Goal: Task Accomplishment & Management: Manage account settings

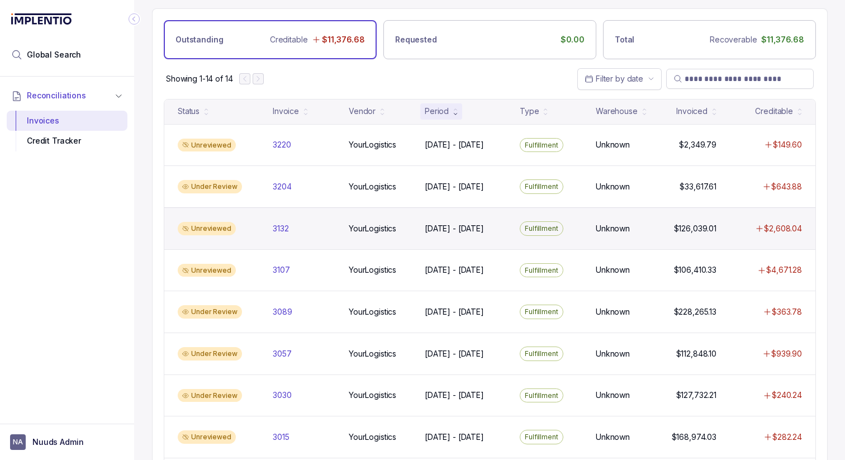
scroll to position [32, 0]
click at [273, 227] on p "3132" at bounding box center [280, 228] width 21 height 12
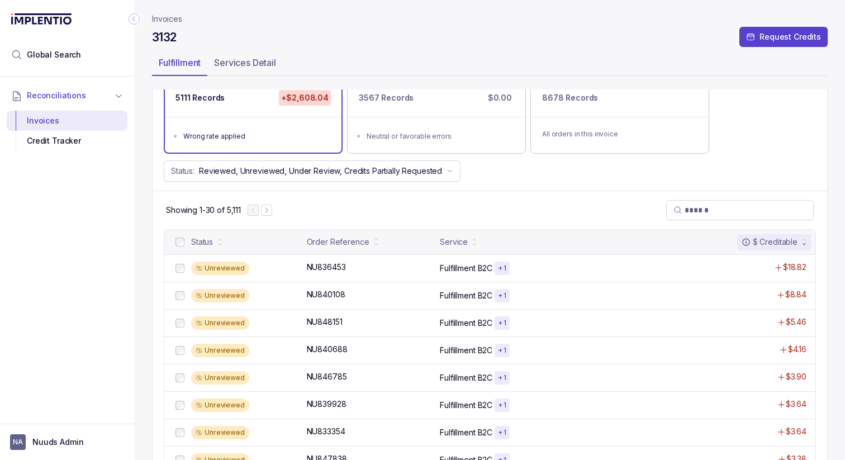
scroll to position [107, 0]
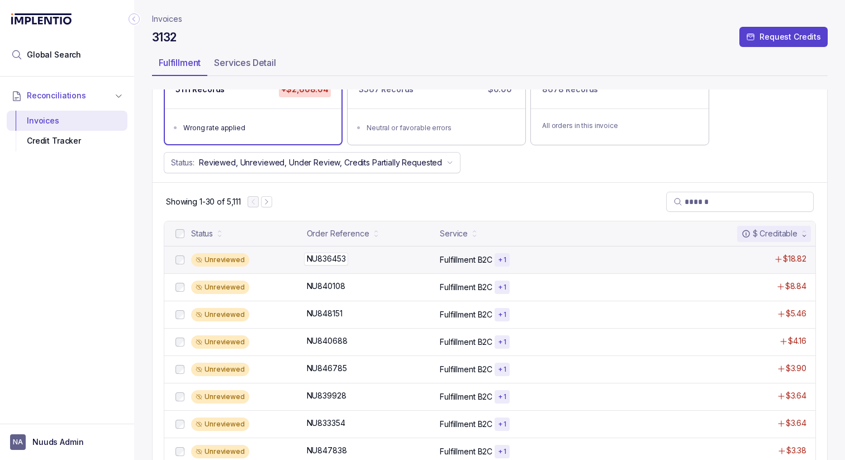
click at [372, 255] on div "NU836453 NU836453" at bounding box center [370, 258] width 127 height 11
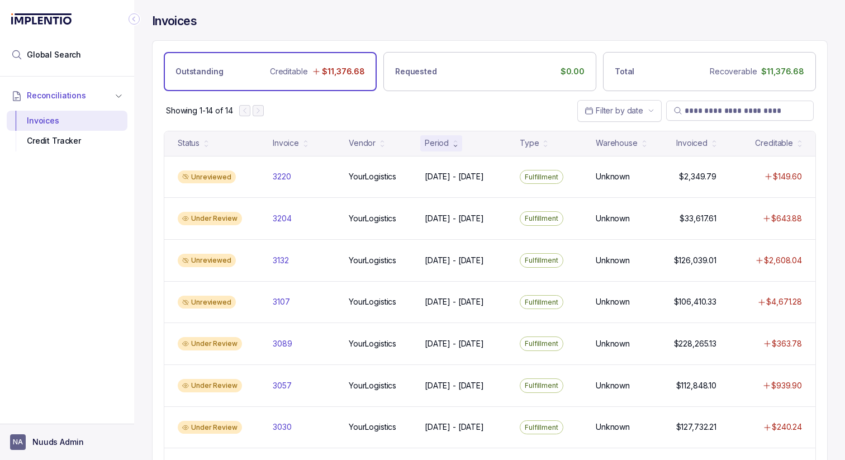
click at [60, 445] on p "Nuuds Admin" at bounding box center [57, 442] width 51 height 11
click at [41, 417] on p "Logout" at bounding box center [73, 418] width 93 height 11
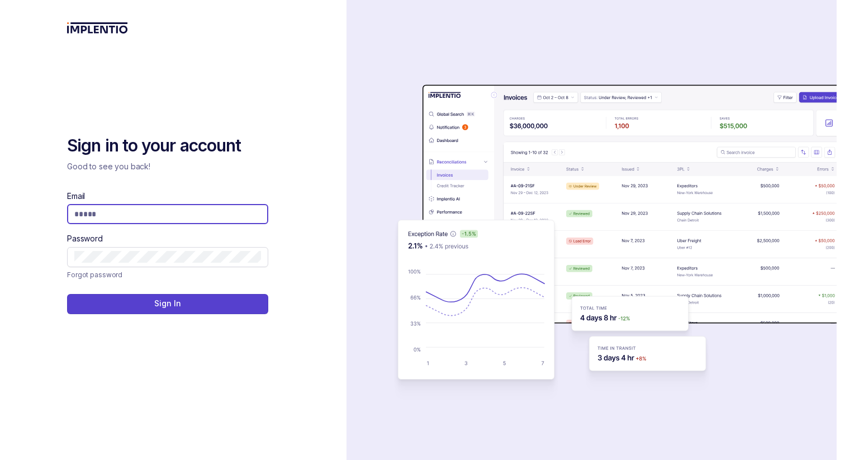
type input "**********"
click at [257, 217] on icon at bounding box center [256, 214] width 11 height 11
click at [240, 217] on input "Email" at bounding box center [167, 214] width 187 height 11
type input "**********"
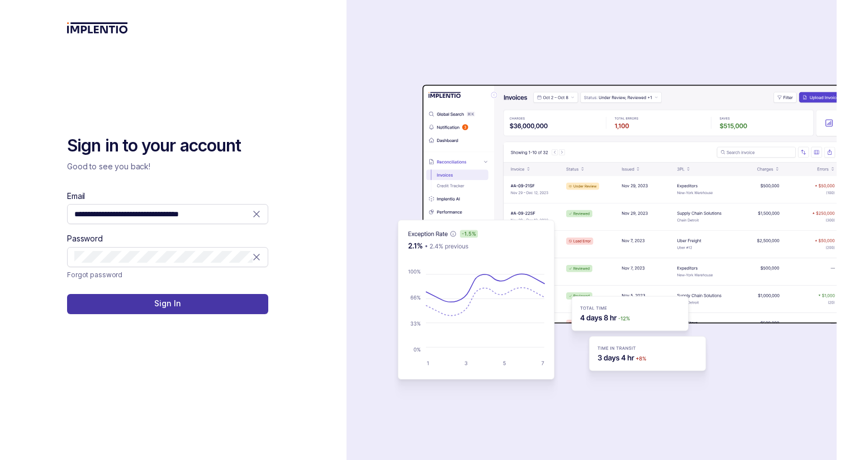
click at [220, 297] on button "Sign In" at bounding box center [167, 304] width 201 height 20
